Goal: Check status

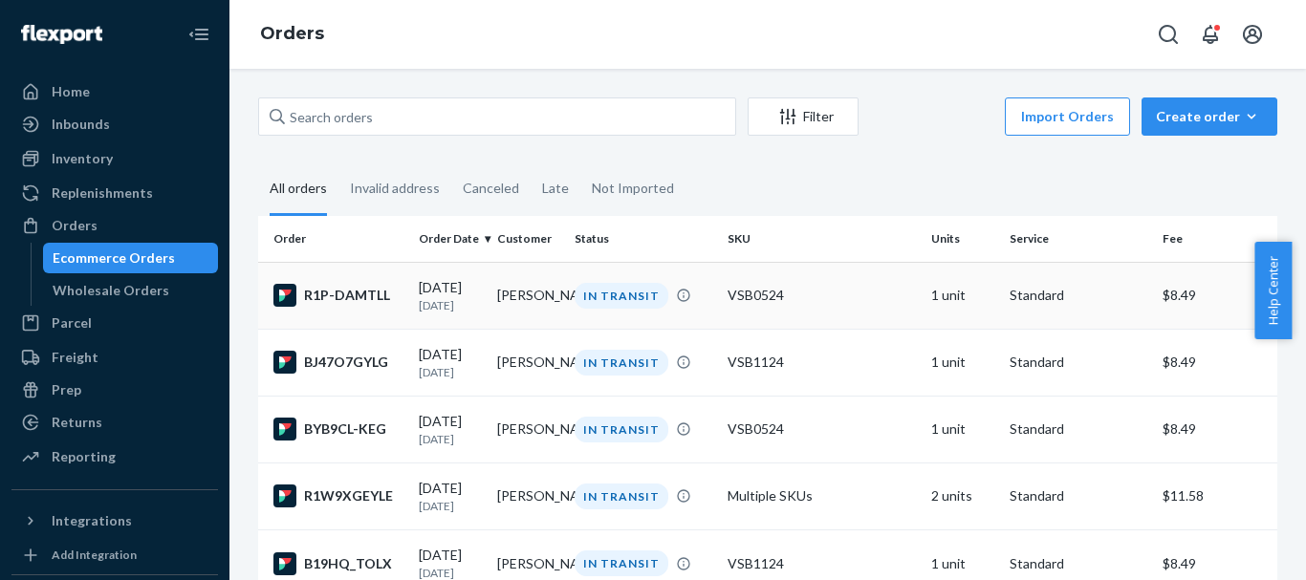
click at [349, 295] on div "R1P-DAMTLL" at bounding box center [338, 295] width 130 height 23
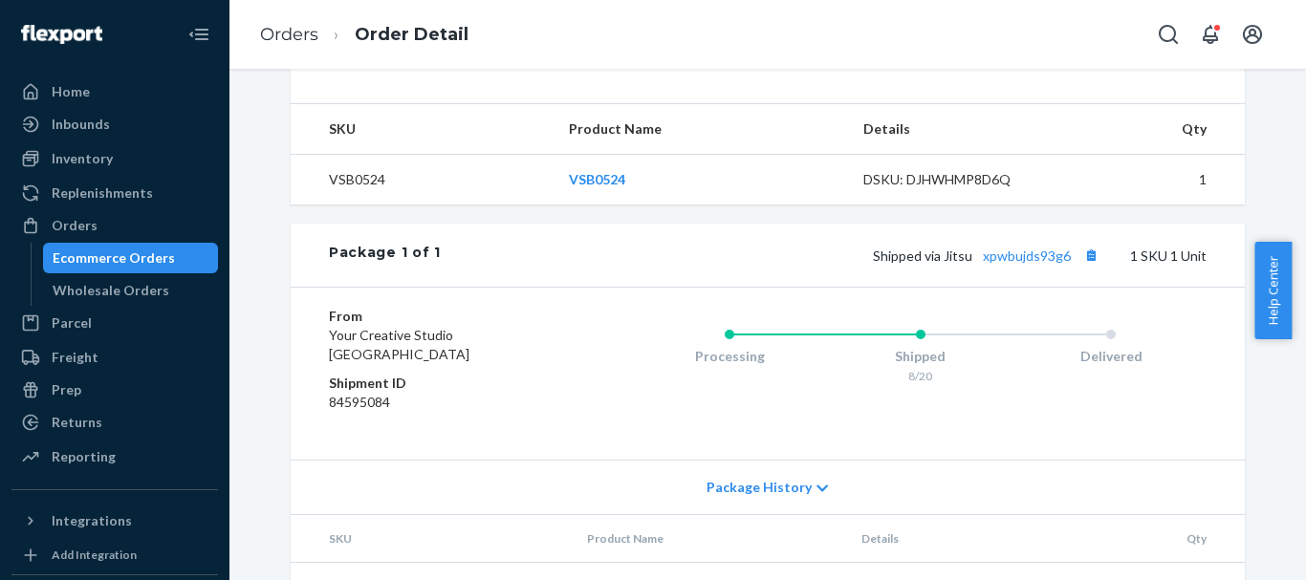
scroll to position [601, 0]
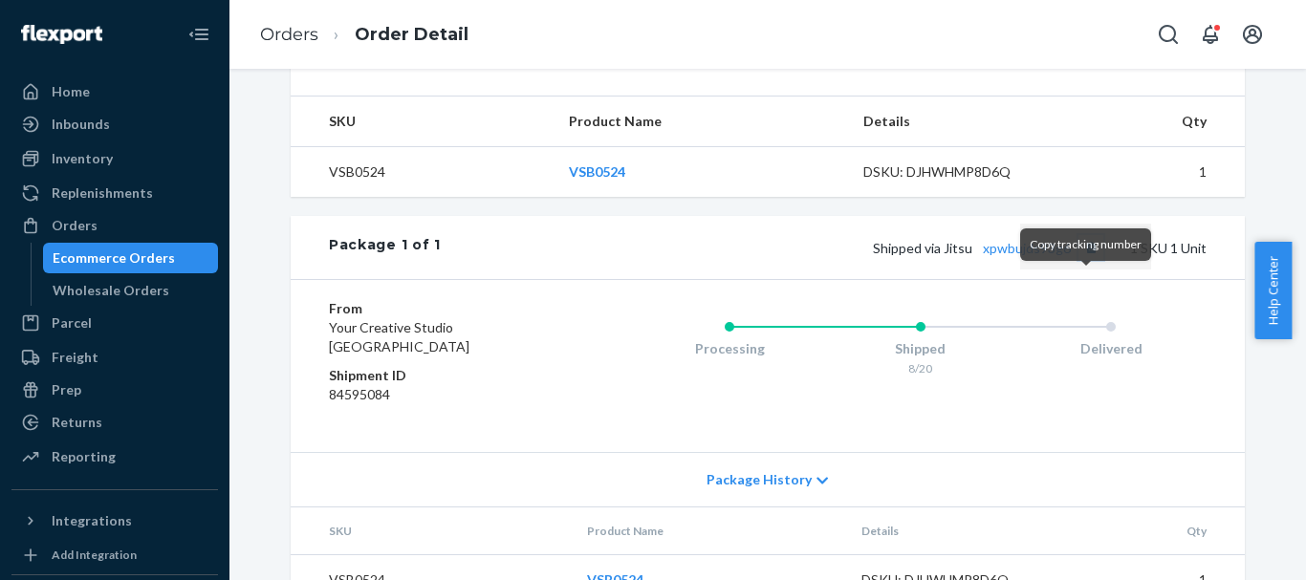
click at [1085, 260] on button "Copy tracking number" at bounding box center [1090, 247] width 25 height 25
click at [1013, 256] on link "xpwbujds93g6" at bounding box center [1027, 248] width 88 height 16
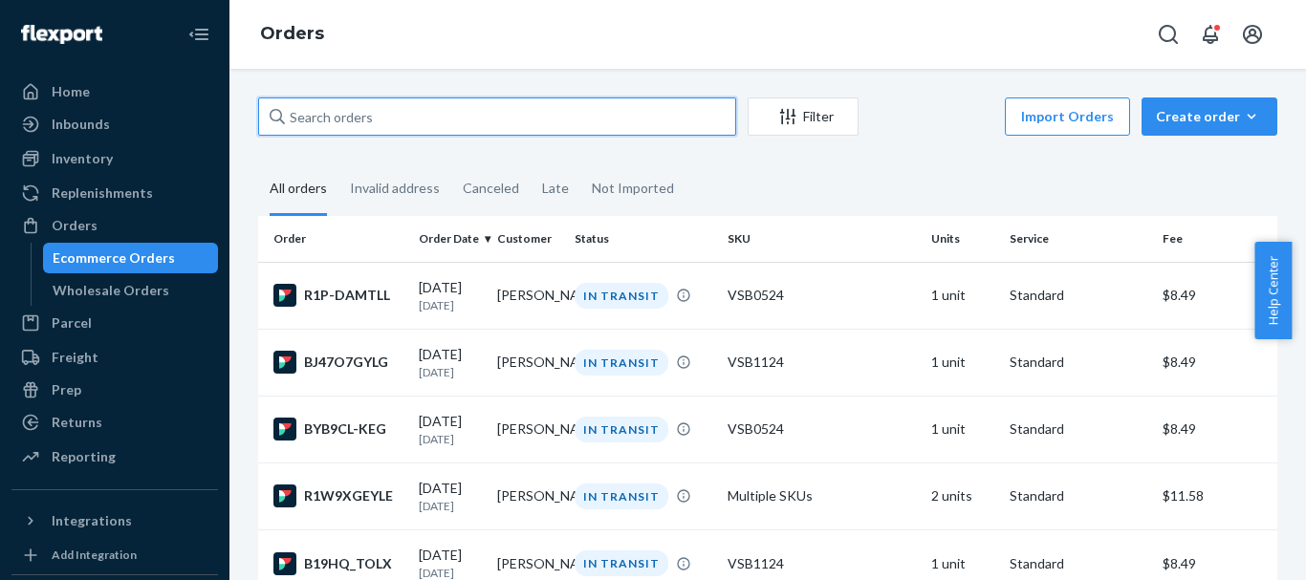
click at [390, 108] on input "text" at bounding box center [497, 116] width 478 height 38
paste input "[PERSON_NAME]"
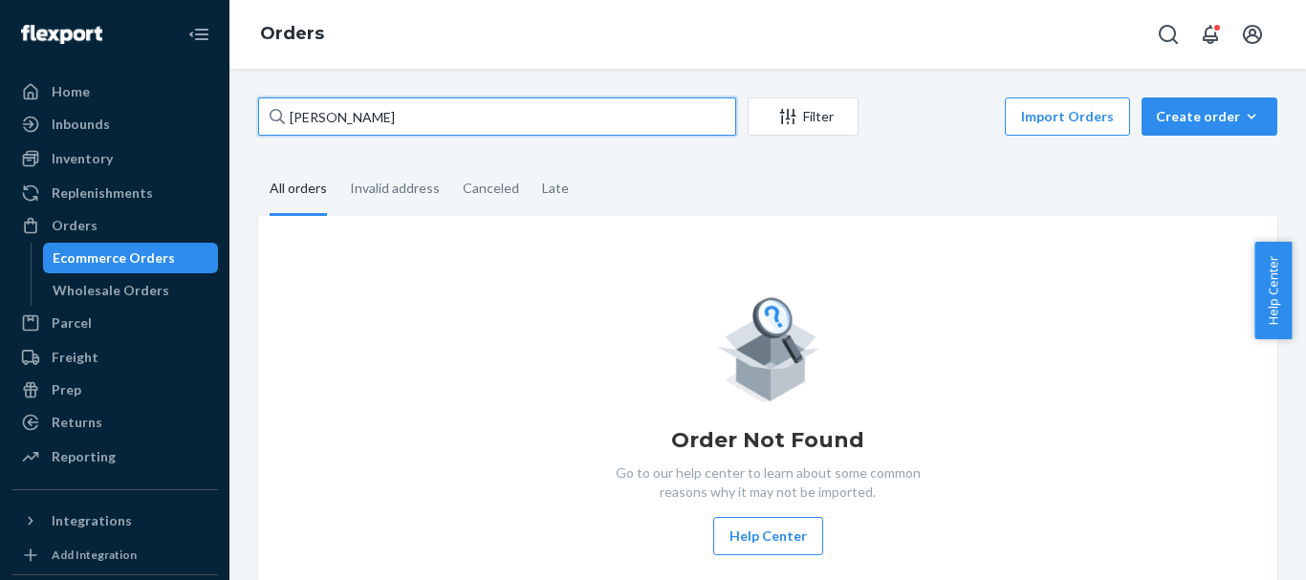
type input "[PERSON_NAME]"
drag, startPoint x: 388, startPoint y: 120, endPoint x: 174, endPoint y: 121, distance: 214.1
click at [174, 121] on div "Home Inbounds Shipping Plans Problems Inventory Products Replenishments Orders …" at bounding box center [653, 290] width 1306 height 580
